Goal: Navigation & Orientation: Locate item on page

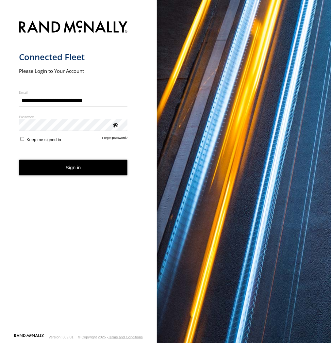
click at [86, 167] on button "Sign in" at bounding box center [73, 168] width 109 height 16
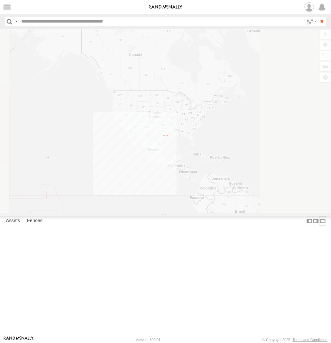
click at [320, 226] on label at bounding box center [323, 220] width 7 height 9
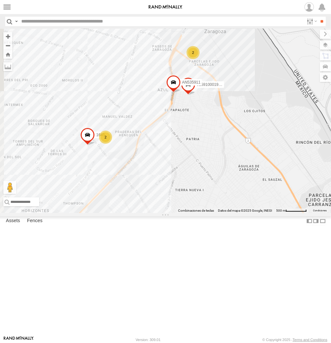
drag, startPoint x: 89, startPoint y: 213, endPoint x: 173, endPoint y: 87, distance: 150.8
click at [172, 87] on div "AN534838 015910001845018 AN537374 AN533249 015910001811580 F2771 AN538662 AN537…" at bounding box center [165, 121] width 331 height 184
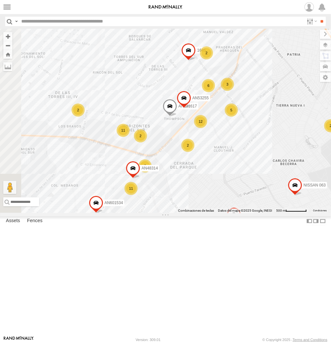
drag, startPoint x: 95, startPoint y: 217, endPoint x: 185, endPoint y: 184, distance: 95.4
click at [186, 184] on div "AN534838 015910001845018 AN537374 AN533249 015910001811580 F2771 AN538662 AN537…" at bounding box center [165, 121] width 331 height 184
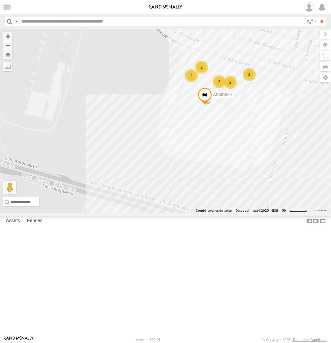
click at [197, 213] on div "AN534838 015910001845018 AN537374 AN533249 015910001811580 F2771 AN538662 AN537…" at bounding box center [165, 121] width 331 height 184
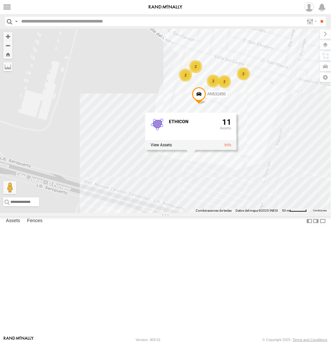
drag, startPoint x: 314, startPoint y: 241, endPoint x: 244, endPoint y: 217, distance: 73.4
click at [244, 213] on div "AN534838 015910001845018 AN537374 AN533249 015910001811580 F2771 AN538662 AN537…" at bounding box center [165, 121] width 331 height 184
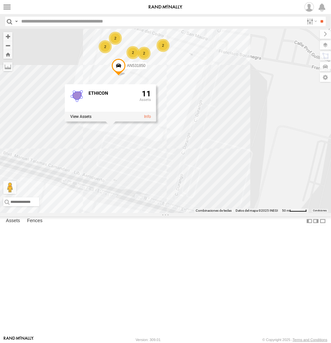
click at [234, 213] on div "AN534838 015910001845018 AN537374 AN533249 015910001811580 F2771 AN538662 AN537…" at bounding box center [165, 121] width 331 height 184
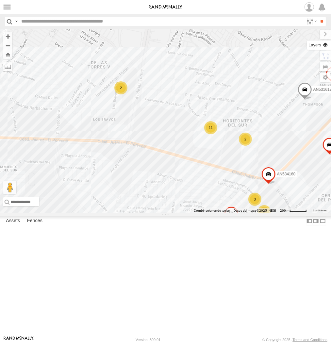
click at [324, 47] on label at bounding box center [319, 45] width 24 height 9
click at [0, 0] on span "Basemaps" at bounding box center [0, 0] width 0 height 0
click at [0, 0] on span "Satellite + Roadmap" at bounding box center [0, 0] width 0 height 0
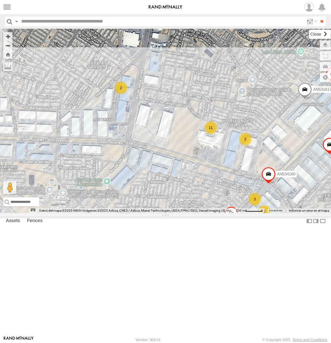
click at [309, 31] on label at bounding box center [320, 34] width 22 height 9
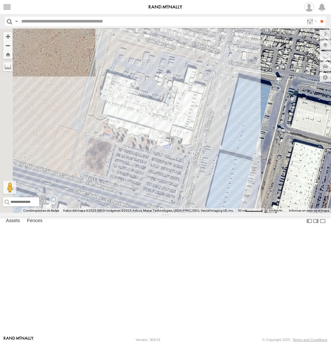
drag, startPoint x: 216, startPoint y: 233, endPoint x: 246, endPoint y: 184, distance: 58.1
click at [247, 189] on div "AN534838 015910001845018 AN537374 AN533249 015910001811580 F2771 AN538662 AN537…" at bounding box center [165, 121] width 331 height 184
